Goal: Find specific page/section: Find specific page/section

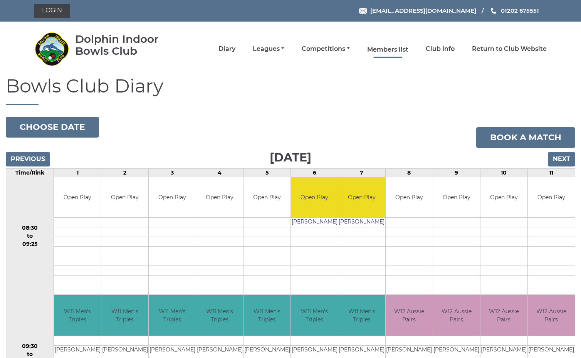
click at [393, 50] on link "Members list" at bounding box center [387, 49] width 41 height 8
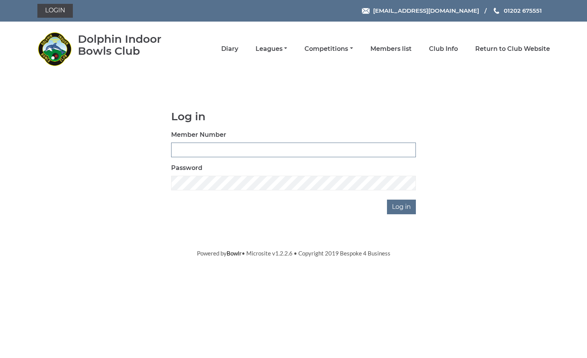
type input "3961"
click at [402, 206] on input "Log in" at bounding box center [401, 207] width 29 height 15
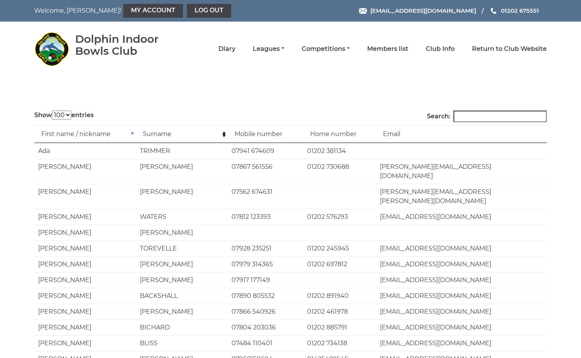
select select "100"
click at [475, 115] on input "Search:" at bounding box center [499, 117] width 93 height 12
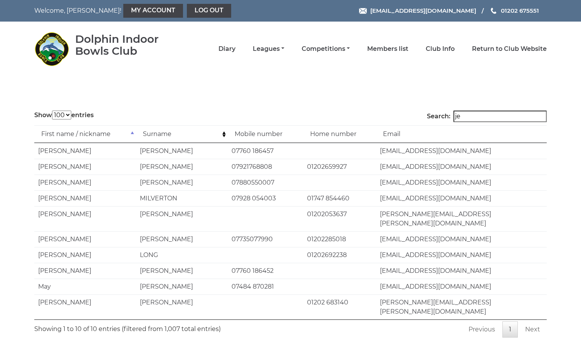
type input "j"
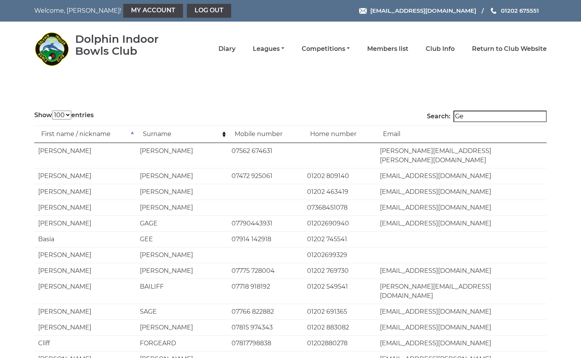
type input "Gee"
